Goal: Information Seeking & Learning: Learn about a topic

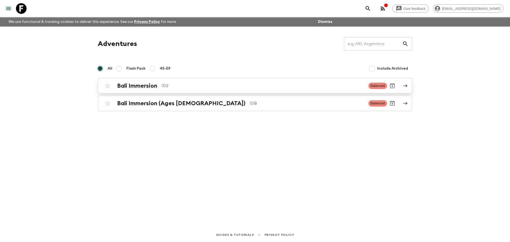
click at [160, 86] on div "Bali Immersion ID2" at bounding box center [240, 85] width 247 height 7
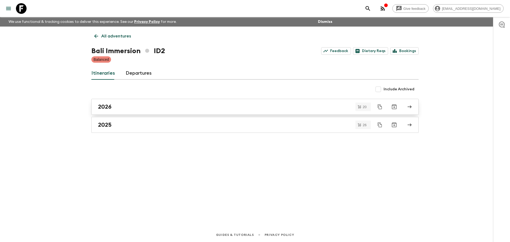
click at [126, 109] on div "2026" at bounding box center [250, 106] width 304 height 7
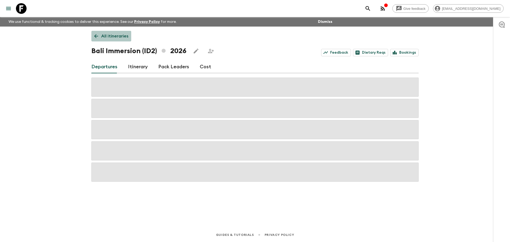
click at [112, 37] on p "All itineraries" at bounding box center [114, 36] width 27 height 6
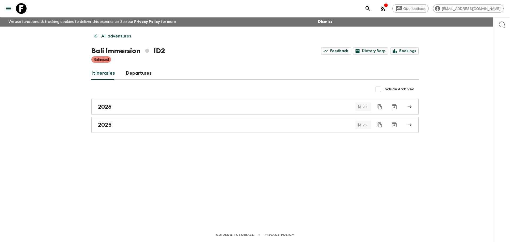
click at [38, 153] on div "Give feedback [EMAIL_ADDRESS][DOMAIN_NAME] We use functional & tracking cookies…" at bounding box center [255, 121] width 510 height 242
click at [131, 123] on div "2025" at bounding box center [250, 124] width 304 height 7
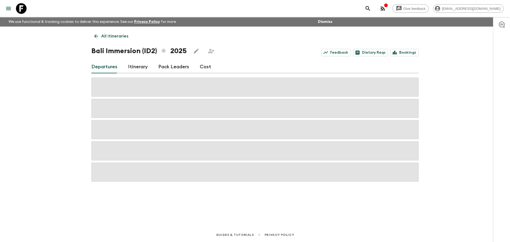
click at [131, 68] on link "Itinerary" at bounding box center [138, 67] width 20 height 13
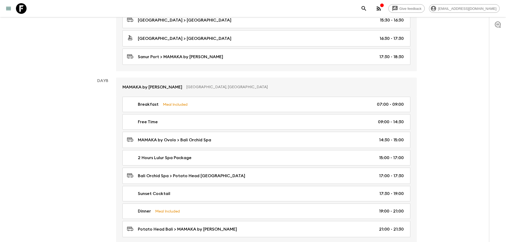
scroll to position [1240, 0]
